Goal: Find contact information: Find contact information

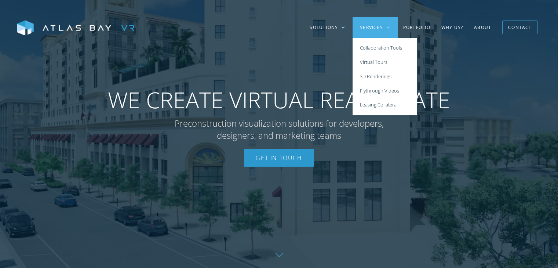
click at [480, 74] on div at bounding box center [279, 134] width 558 height 268
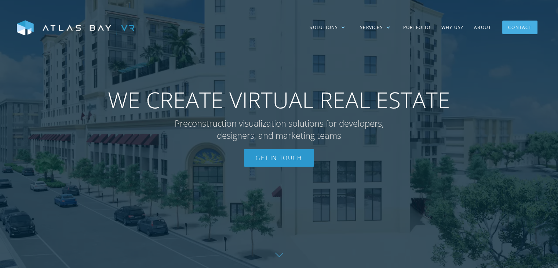
click at [515, 30] on div "Contact" at bounding box center [519, 27] width 23 height 11
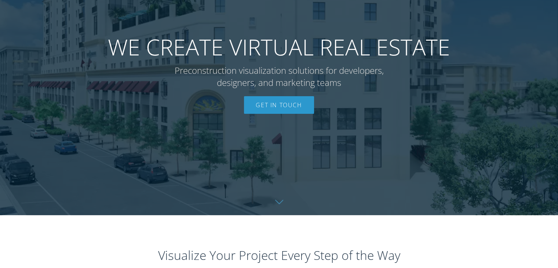
scroll to position [110, 0]
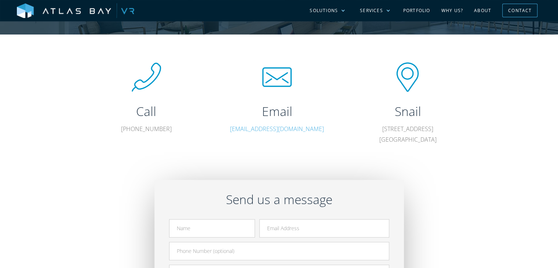
scroll to position [110, 0]
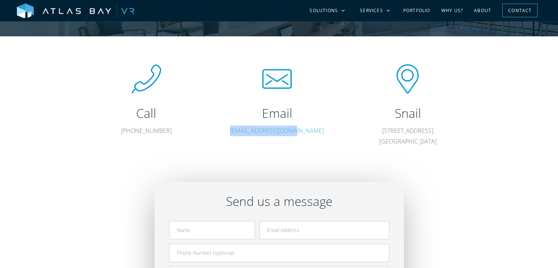
drag, startPoint x: 318, startPoint y: 132, endPoint x: 248, endPoint y: 134, distance: 70.5
click at [248, 134] on p "hello@atlasbayvr.com" at bounding box center [276, 130] width 99 height 11
copy link "hello@atlasbayvr.com"
